Goal: Browse casually: Explore the website without a specific task or goal

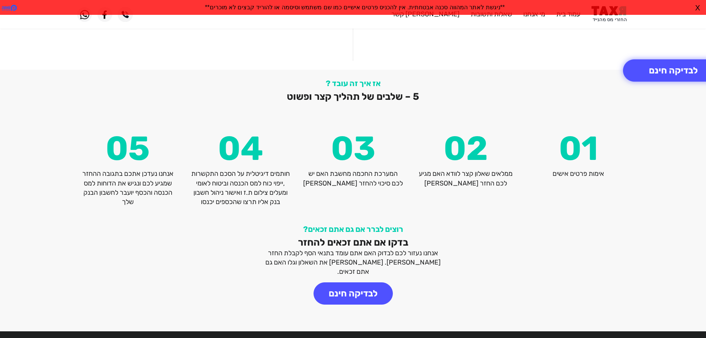
scroll to position [974, 0]
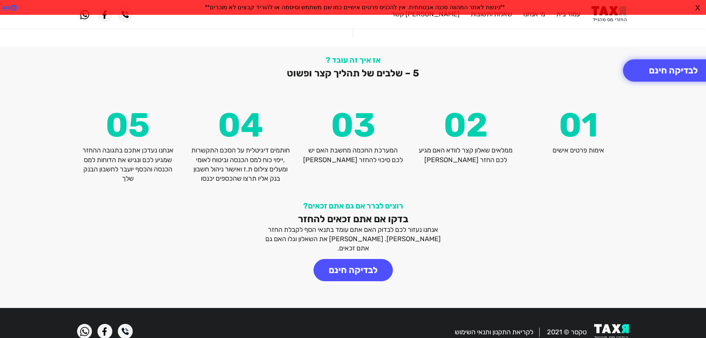
click at [697, 10] on button "X" at bounding box center [697, 8] width 9 height 16
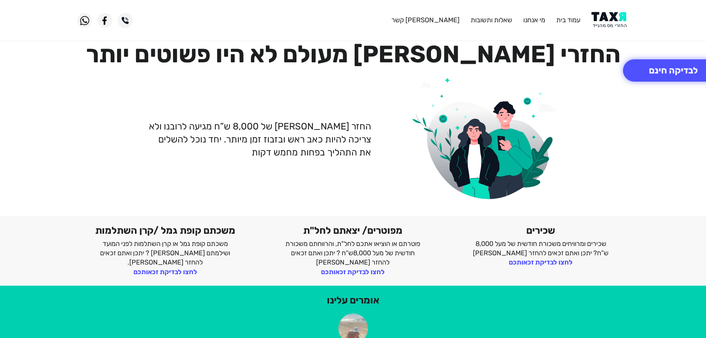
scroll to position [0, 0]
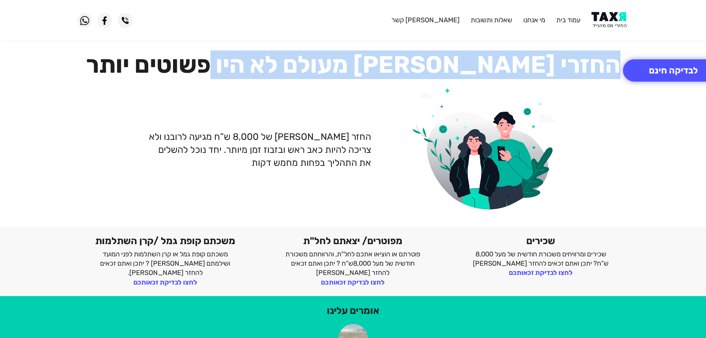
drag, startPoint x: 323, startPoint y: 71, endPoint x: 558, endPoint y: 73, distance: 234.9
click at [558, 73] on h1 "החזרי [PERSON_NAME] מעולם לא היו פשוטים יותר" at bounding box center [353, 64] width 552 height 29
click at [485, 82] on img at bounding box center [485, 157] width 148 height 150
click at [511, 69] on h1 "החזרי [PERSON_NAME] מעולם לא היו פשוטים יותר" at bounding box center [353, 64] width 552 height 29
drag, startPoint x: 539, startPoint y: 62, endPoint x: 187, endPoint y: 69, distance: 352.0
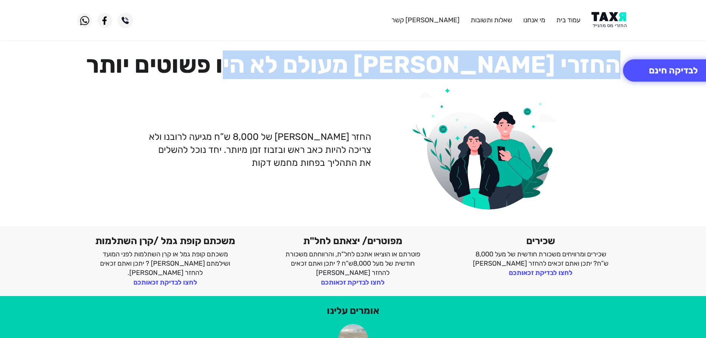
click at [188, 69] on h1 "החזרי [PERSON_NAME] מעולם לא היו פשוטים יותר" at bounding box center [353, 64] width 552 height 29
click at [185, 69] on h1 "החזרי [PERSON_NAME] מעולם לא היו פשוטים יותר" at bounding box center [353, 64] width 552 height 29
drag, startPoint x: 165, startPoint y: 70, endPoint x: 542, endPoint y: 70, distance: 376.4
click at [541, 70] on h1 "החזרי [PERSON_NAME] מעולם לא היו פשוטים יותר" at bounding box center [353, 64] width 552 height 29
click at [535, 70] on h1 "החזרי [PERSON_NAME] מעולם לא היו פשוטים יותר" at bounding box center [353, 64] width 552 height 29
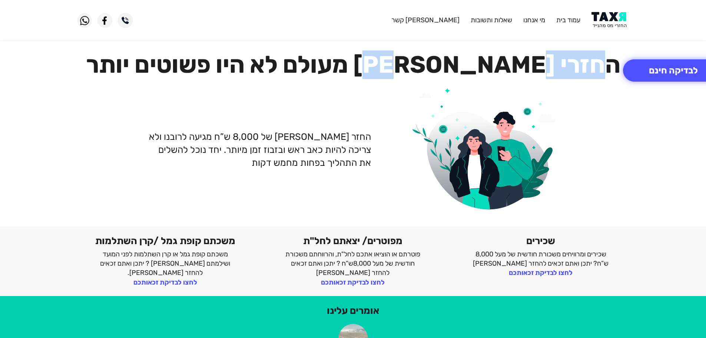
drag, startPoint x: 513, startPoint y: 66, endPoint x: 308, endPoint y: 75, distance: 205.5
click at [340, 75] on h1 "החזרי [PERSON_NAME] מעולם לא היו פשוטים יותר" at bounding box center [353, 64] width 552 height 29
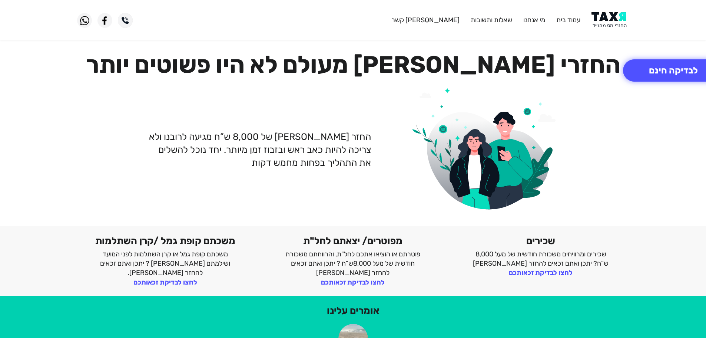
click at [288, 75] on h1 "החזרי [PERSON_NAME] מעולם לא היו פשוטים יותר" at bounding box center [353, 64] width 552 height 29
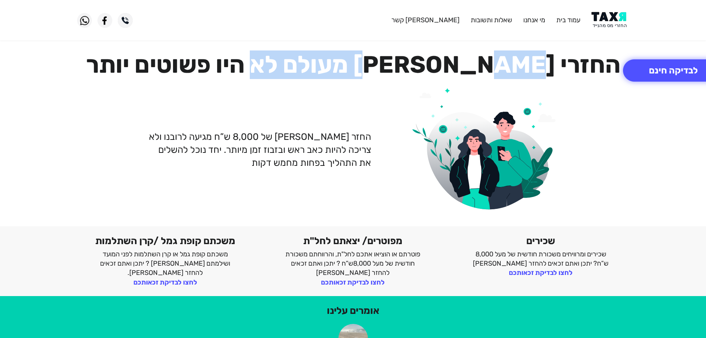
drag, startPoint x: 219, startPoint y: 71, endPoint x: 359, endPoint y: 61, distance: 141.1
click at [359, 62] on h1 "החזרי [PERSON_NAME] מעולם לא היו פשוטים יותר" at bounding box center [353, 64] width 552 height 29
click at [359, 61] on h1 "החזרי [PERSON_NAME] מעולם לא היו פשוטים יותר" at bounding box center [353, 64] width 552 height 29
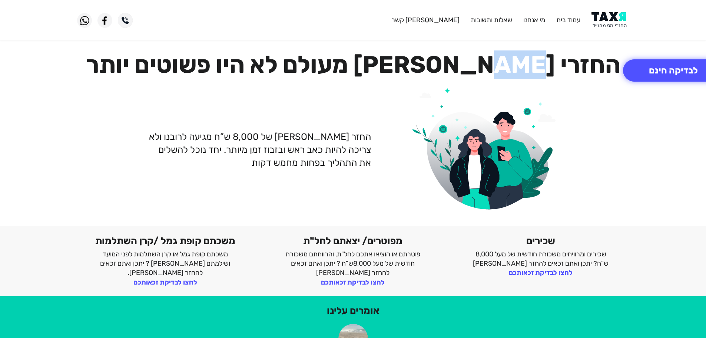
click at [359, 61] on h1 "החזרי [PERSON_NAME] מעולם לא היו פשוטים יותר" at bounding box center [353, 64] width 552 height 29
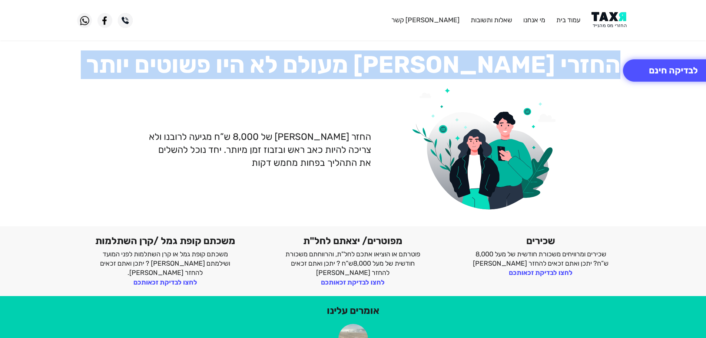
click at [359, 61] on h1 "החזרי [PERSON_NAME] מעולם לא היו פשוטים יותר" at bounding box center [353, 64] width 552 height 29
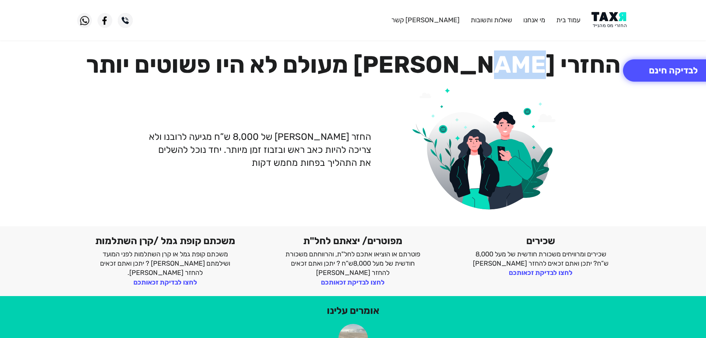
click at [359, 61] on h1 "החזרי [PERSON_NAME] מעולם לא היו פשוטים יותר" at bounding box center [353, 64] width 552 height 29
click at [402, 72] on h1 "החזרי [PERSON_NAME] מעולם לא היו פשוטים יותר" at bounding box center [353, 64] width 552 height 29
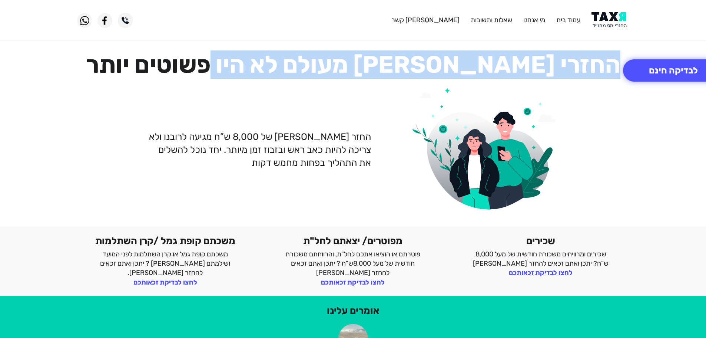
drag, startPoint x: 531, startPoint y: 69, endPoint x: 166, endPoint y: 62, distance: 365.7
click at [166, 62] on h1 "החזרי [PERSON_NAME] מעולם לא היו פשוטים יותר" at bounding box center [353, 64] width 552 height 29
click at [173, 62] on h1 "החזרי [PERSON_NAME] מעולם לא היו פשוטים יותר" at bounding box center [353, 64] width 552 height 29
drag, startPoint x: 186, startPoint y: 64, endPoint x: 563, endPoint y: 76, distance: 377.4
click at [563, 76] on h1 "החזרי [PERSON_NAME] מעולם לא היו פשוטים יותר" at bounding box center [353, 64] width 552 height 29
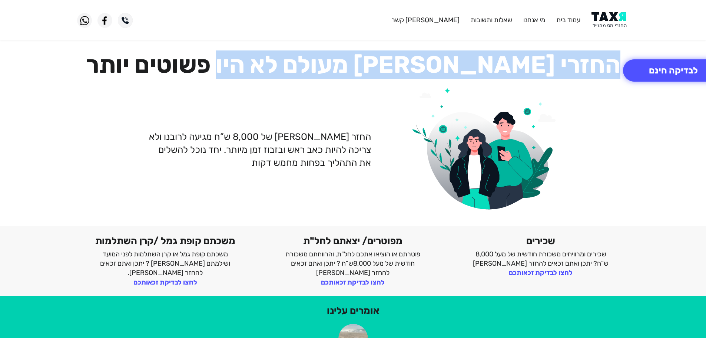
click at [531, 72] on h1 "החזרי [PERSON_NAME] מעולם לא היו פשוטים יותר" at bounding box center [353, 64] width 552 height 29
drag, startPoint x: 531, startPoint y: 63, endPoint x: 159, endPoint y: 66, distance: 372.7
click at [159, 66] on h1 "החזרי [PERSON_NAME] מעולם לא היו פשוטים יותר" at bounding box center [353, 64] width 552 height 29
drag, startPoint x: 169, startPoint y: 62, endPoint x: 554, endPoint y: 66, distance: 385.0
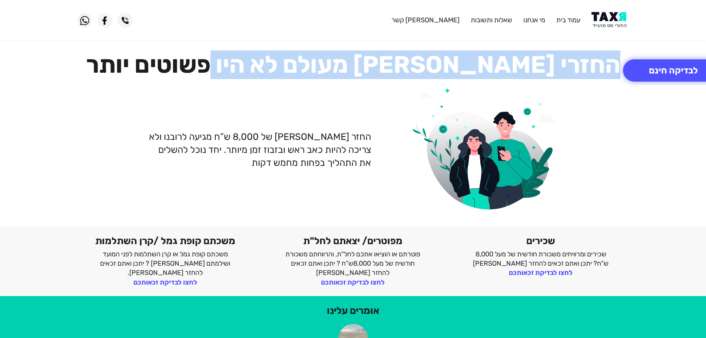
click at [554, 66] on h1 "החזרי [PERSON_NAME] מעולם לא היו פשוטים יותר" at bounding box center [353, 64] width 552 height 29
